Goal: Task Accomplishment & Management: Use online tool/utility

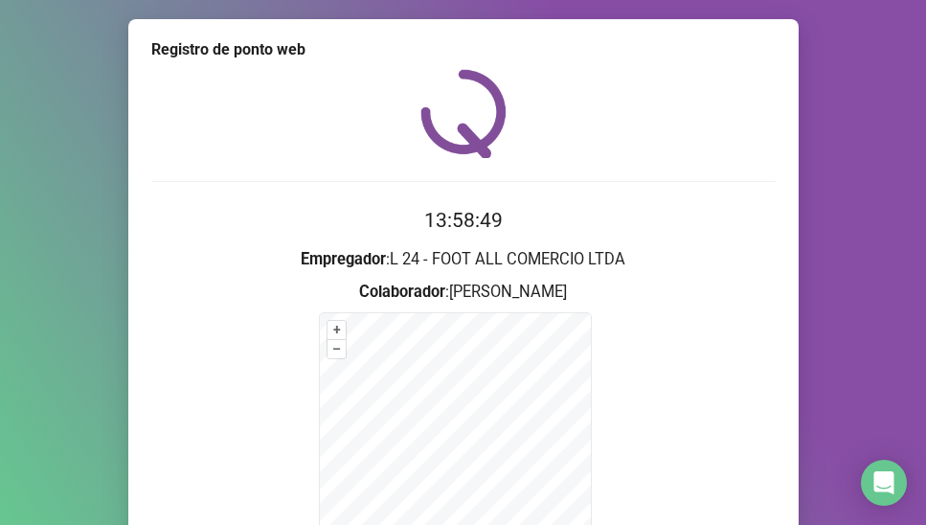
scroll to position [217, 0]
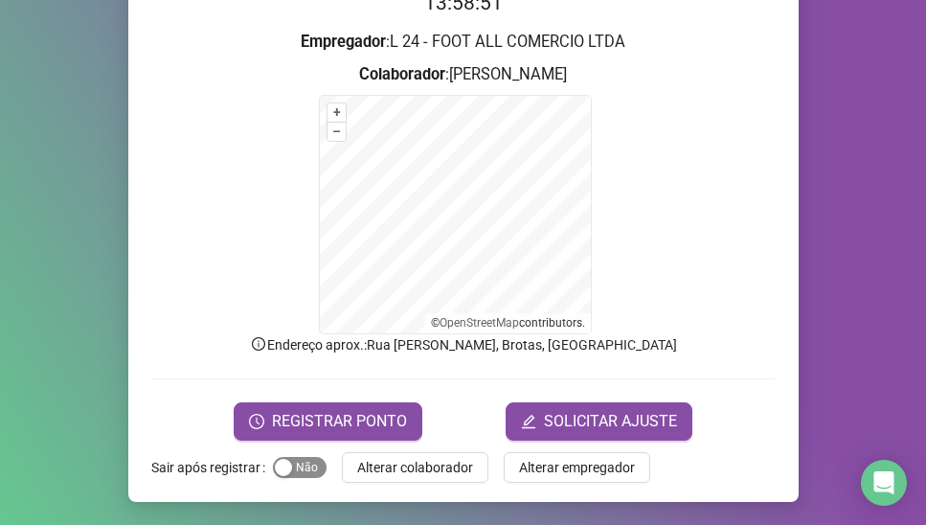
click at [277, 460] on div "button" at bounding box center [283, 467] width 17 height 17
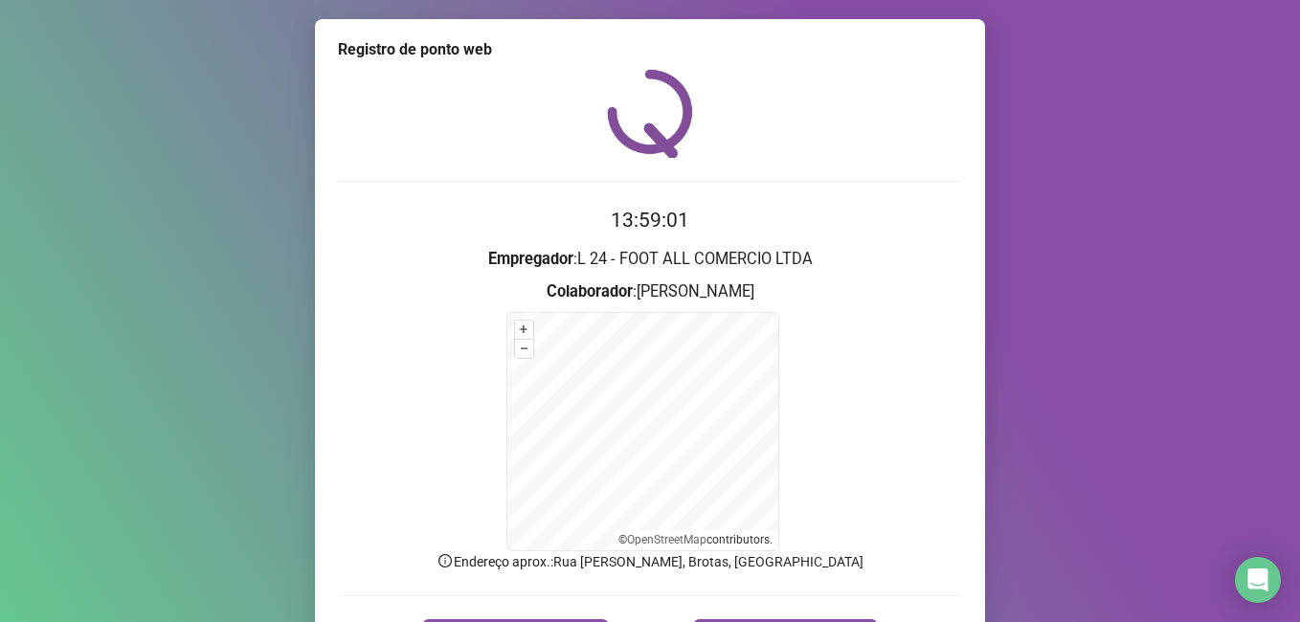
scroll to position [95, 0]
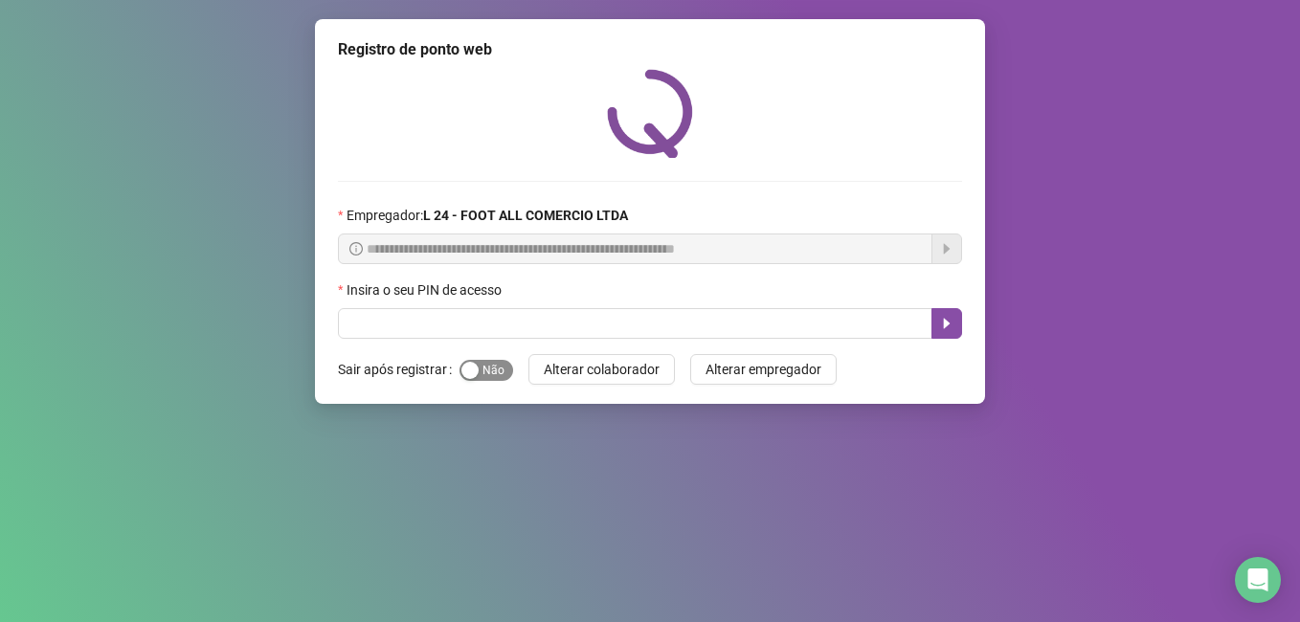
click at [474, 368] on div "button" at bounding box center [469, 370] width 17 height 17
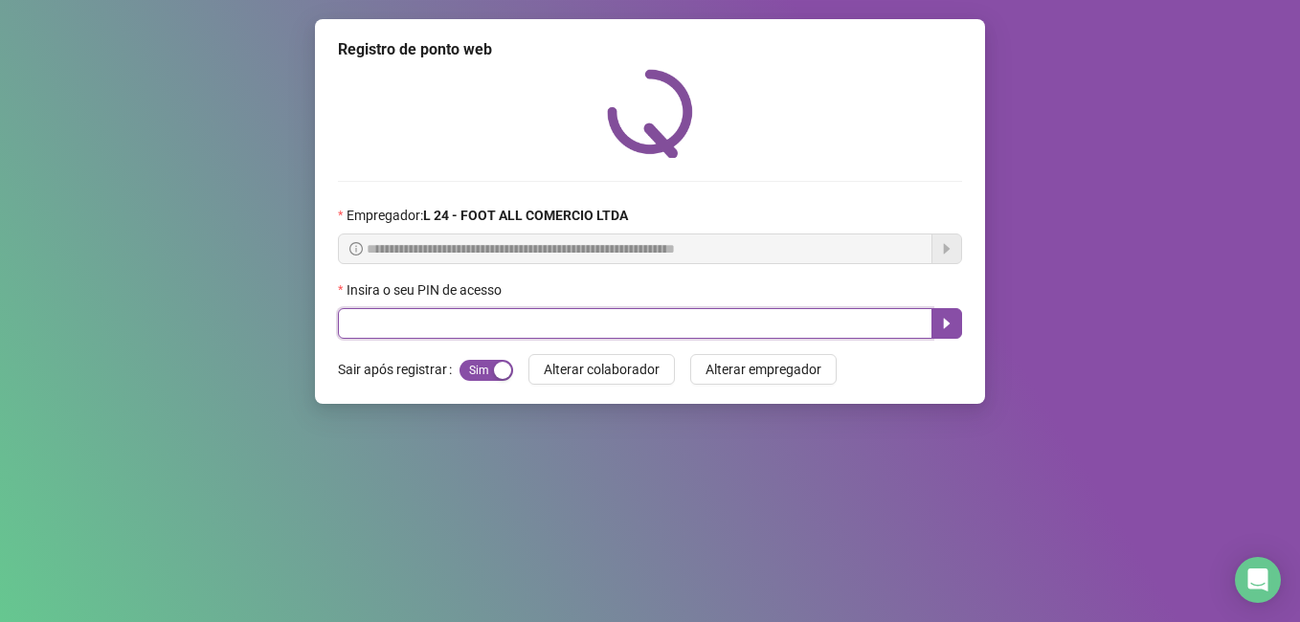
click at [362, 324] on input "text" at bounding box center [635, 323] width 594 height 31
type input "*****"
click at [936, 323] on button "button" at bounding box center [946, 323] width 31 height 31
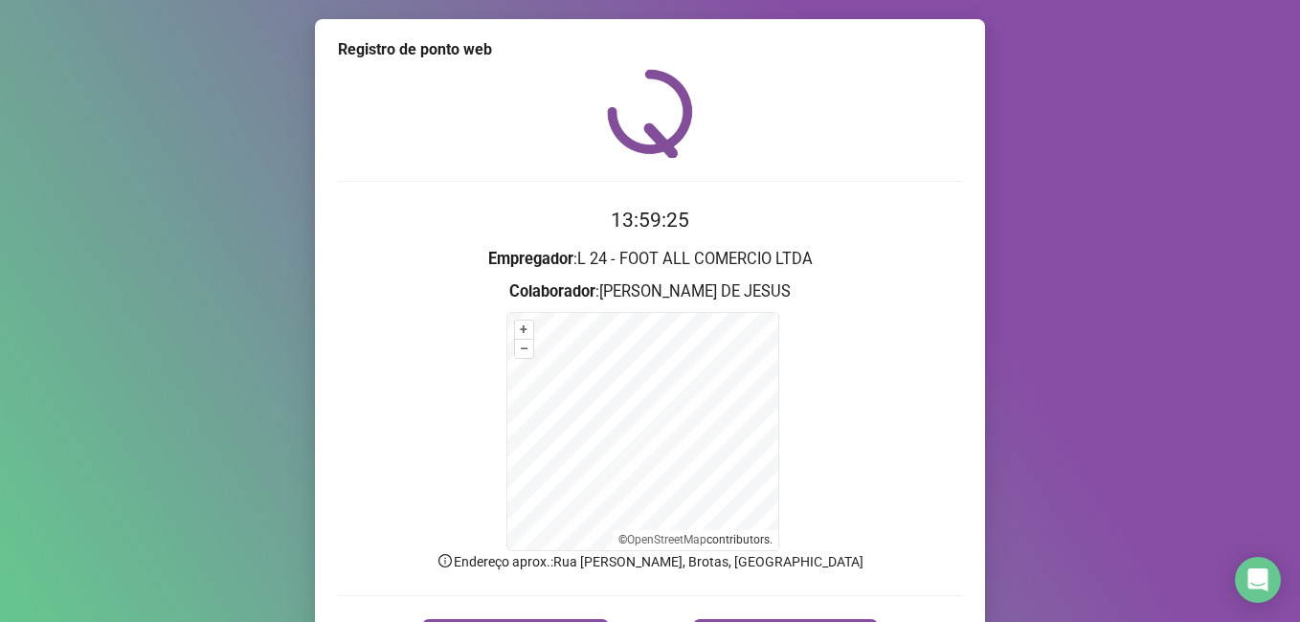
scroll to position [120, 0]
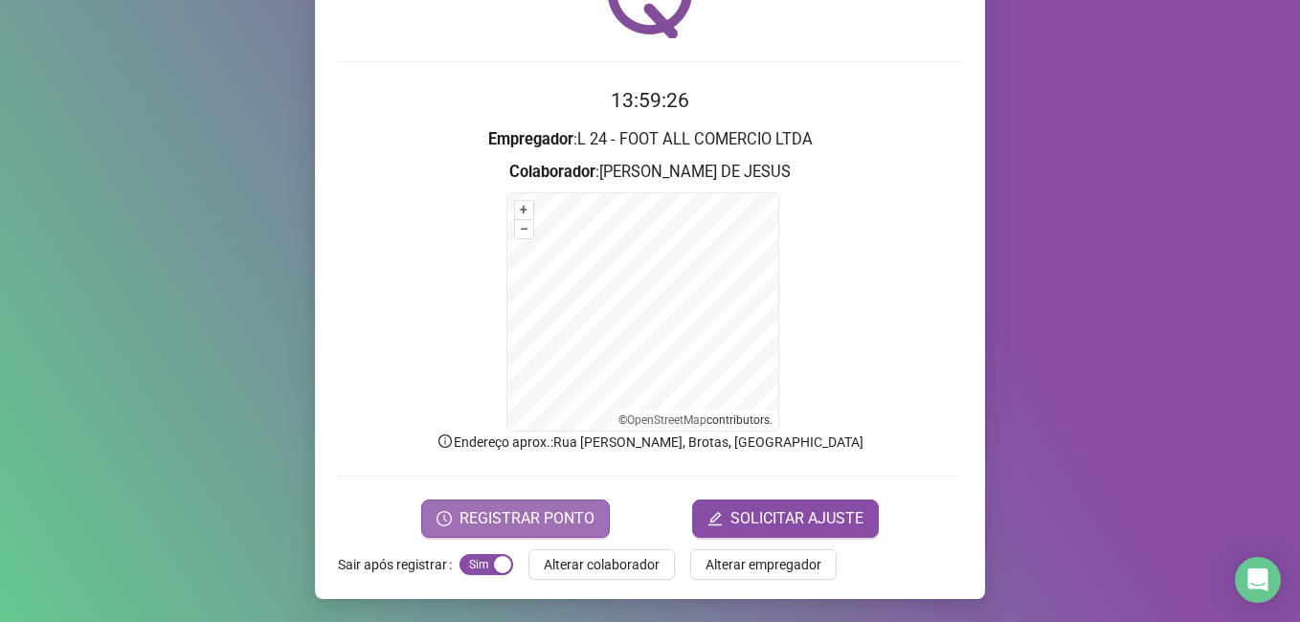
click at [516, 521] on span "REGISTRAR PONTO" at bounding box center [526, 518] width 135 height 23
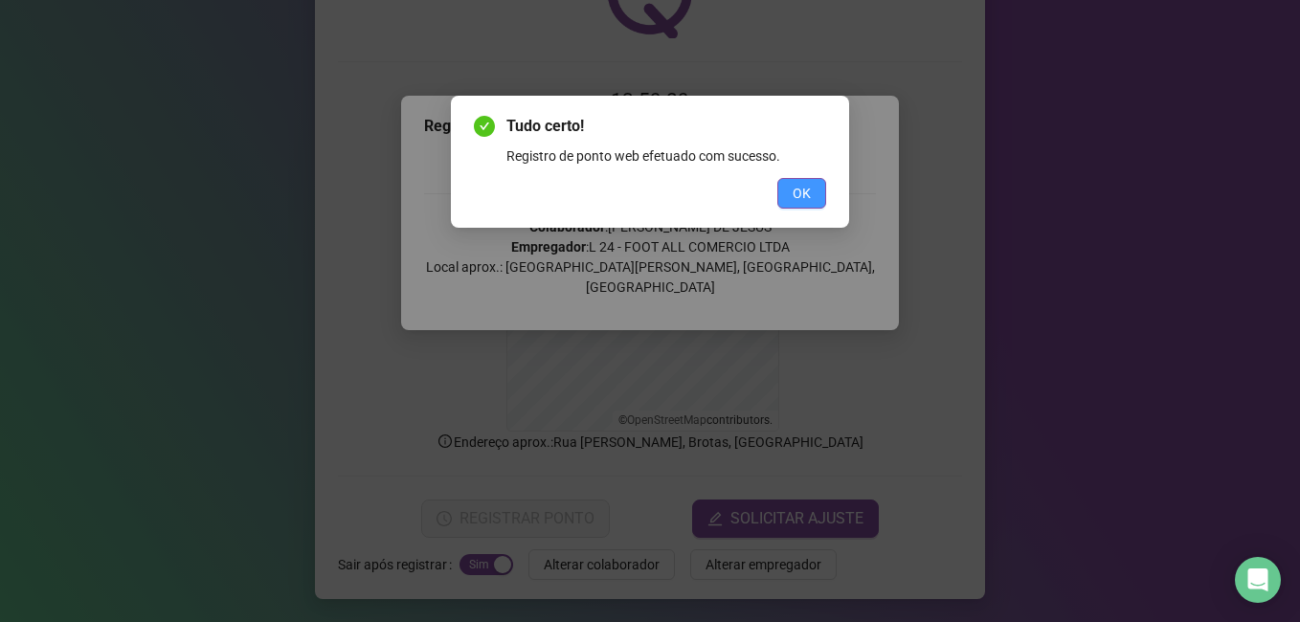
click at [785, 199] on button "OK" at bounding box center [801, 193] width 49 height 31
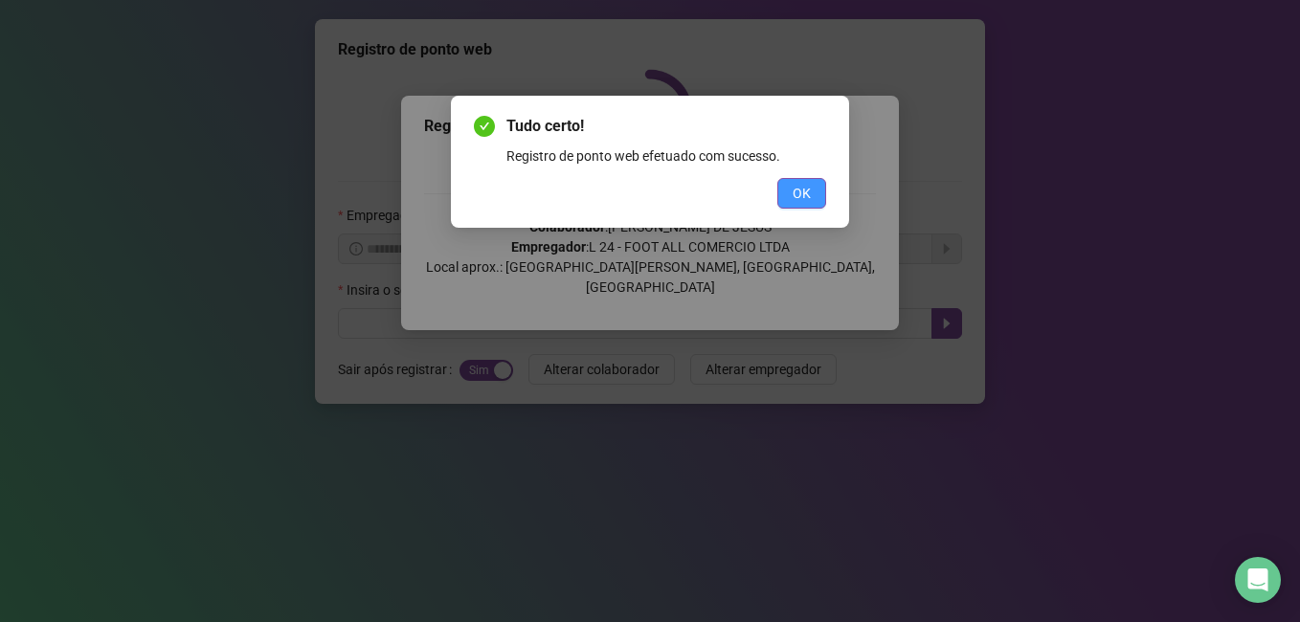
scroll to position [0, 0]
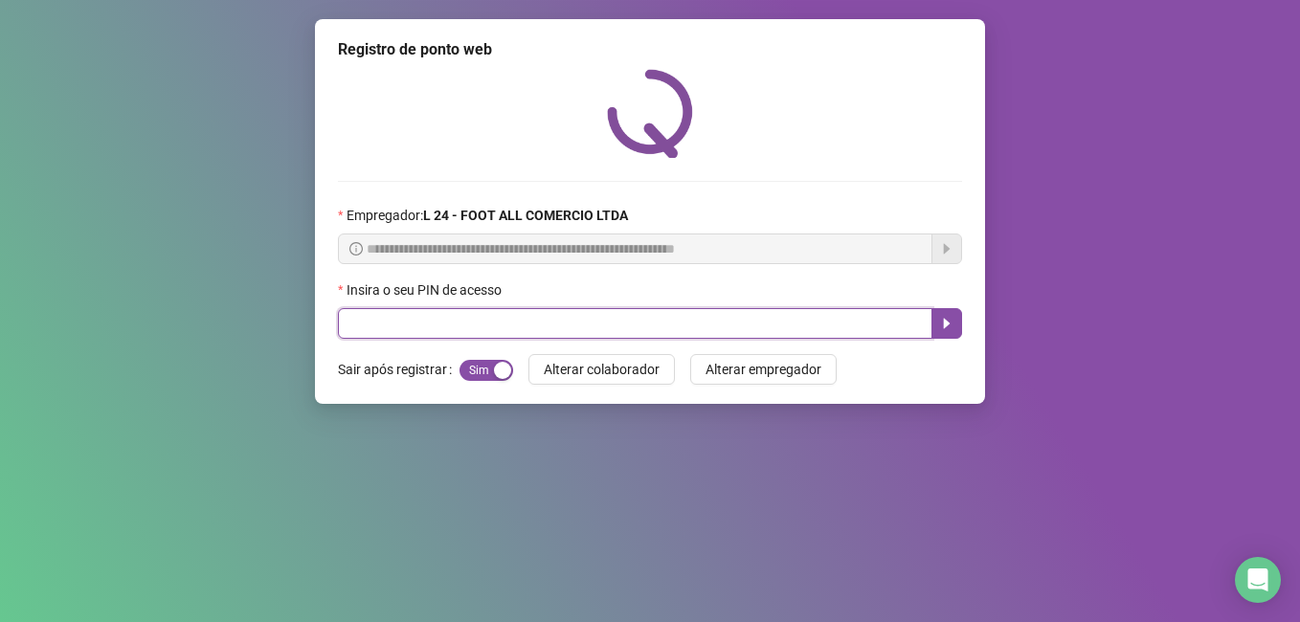
click at [401, 326] on input "text" at bounding box center [635, 323] width 594 height 31
type input "*****"
click at [945, 311] on button "button" at bounding box center [946, 323] width 31 height 31
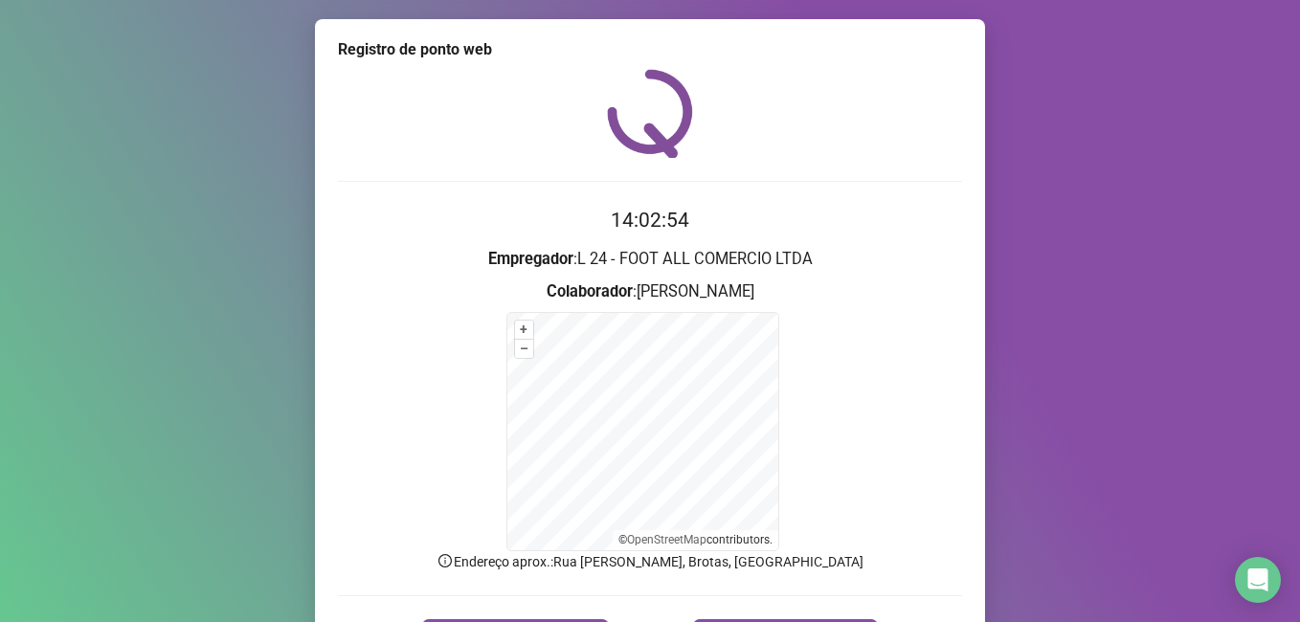
drag, startPoint x: 1285, startPoint y: 427, endPoint x: 1291, endPoint y: 486, distance: 59.7
click at [1290, 491] on div "Registro de ponto web 14:02:54 Empregador : L 24 - FOOT ALL COMERCIO LTDA Colab…" at bounding box center [650, 311] width 1300 height 622
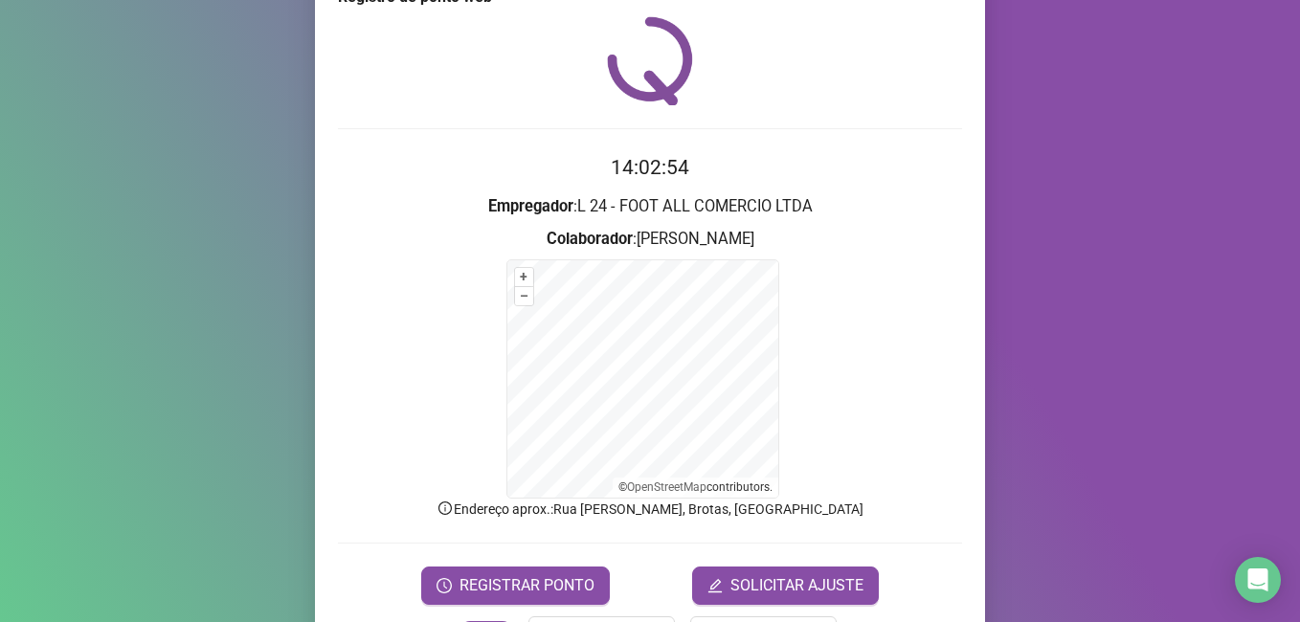
scroll to position [76, 0]
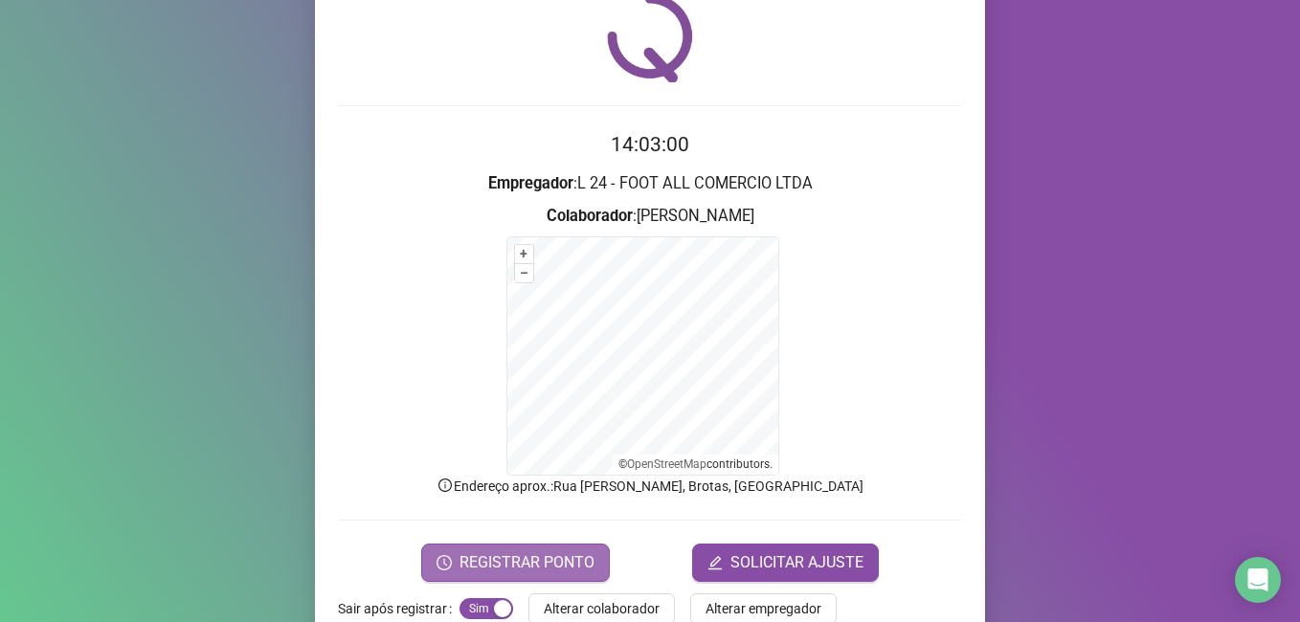
click at [525, 558] on span "REGISTRAR PONTO" at bounding box center [526, 562] width 135 height 23
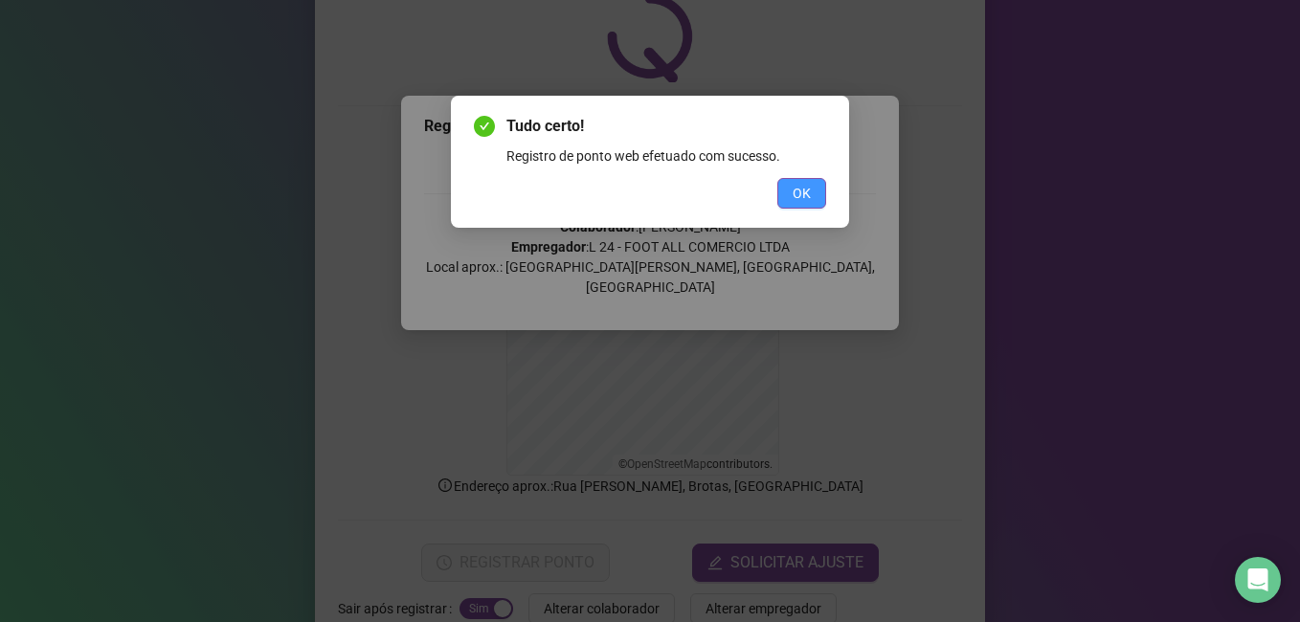
click at [803, 189] on span "OK" at bounding box center [802, 193] width 18 height 21
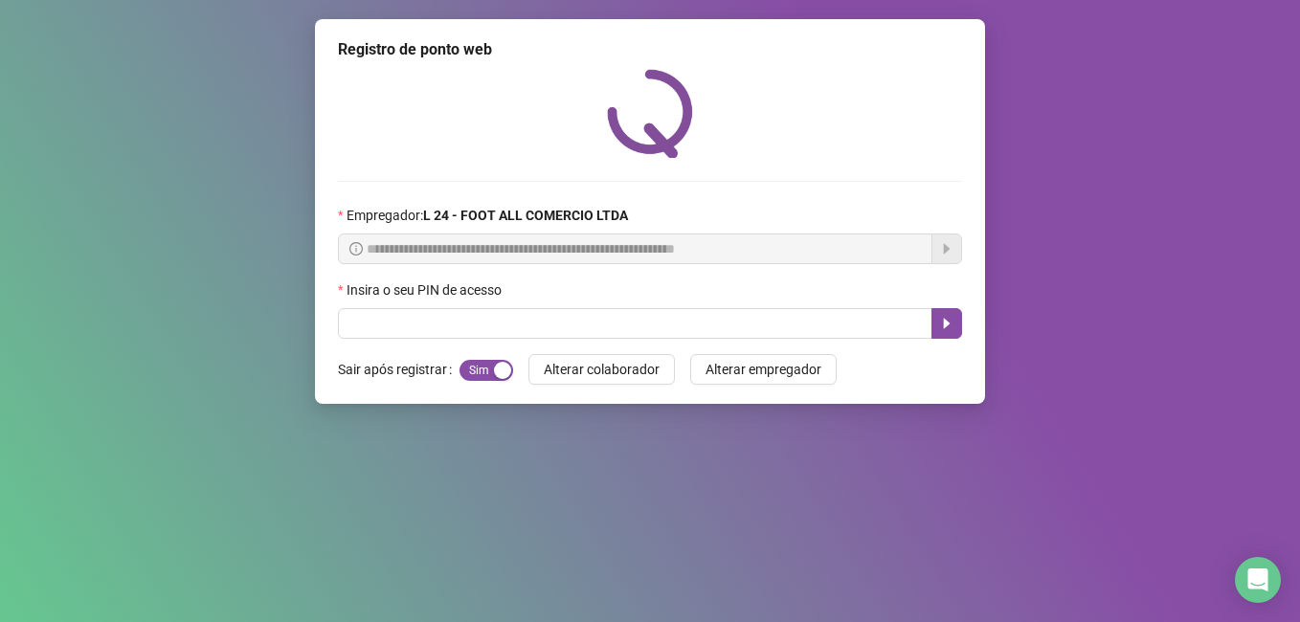
scroll to position [0, 0]
